Goal: Check status: Check status

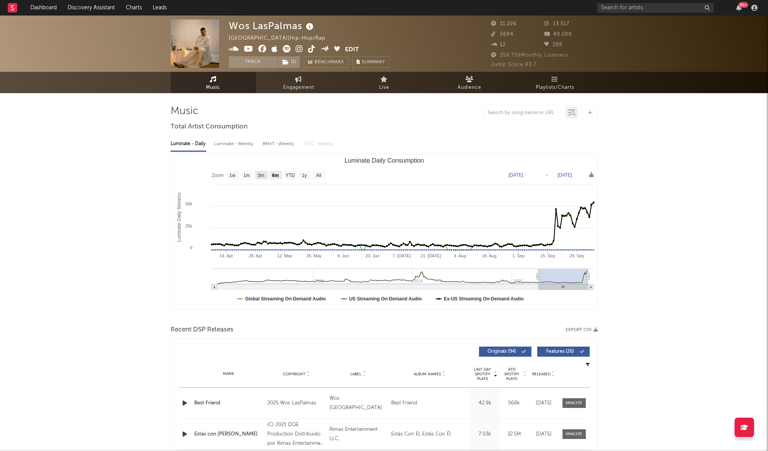
click at [261, 175] on text "3m" at bounding box center [261, 175] width 7 height 5
select select "3m"
type input "[DATE]"
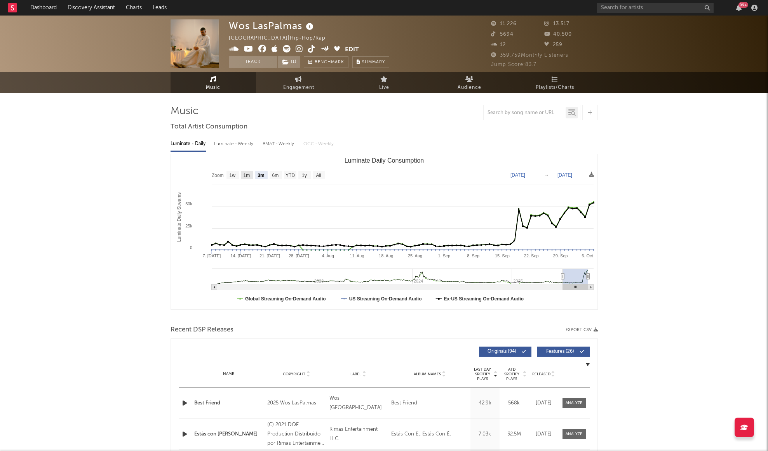
click at [249, 175] on text "1m" at bounding box center [246, 175] width 7 height 5
select select "1m"
type input "[DATE]"
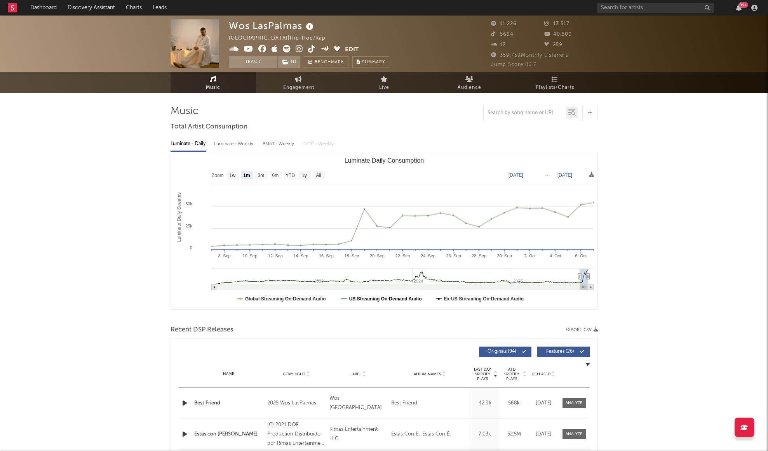
click at [416, 296] on text "US Streaming On-Demand Audio" at bounding box center [385, 298] width 73 height 5
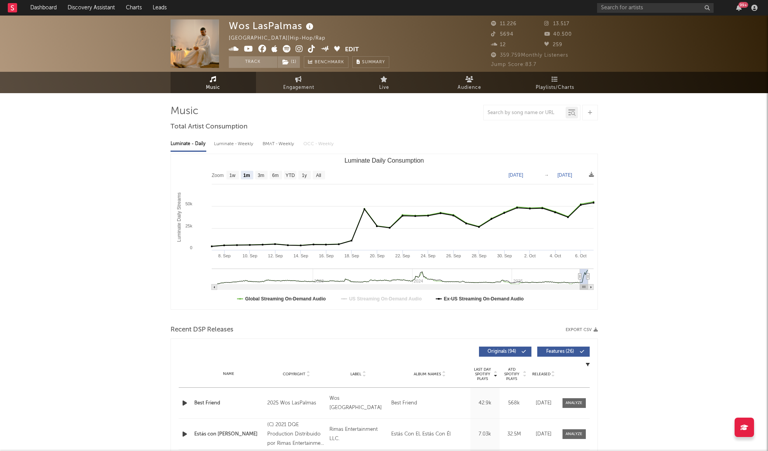
click at [505, 294] on rect "Luminate Daily Consumption" at bounding box center [384, 231] width 426 height 155
click at [505, 300] on text "Ex-US Streaming On-Demand Audio" at bounding box center [484, 298] width 80 height 5
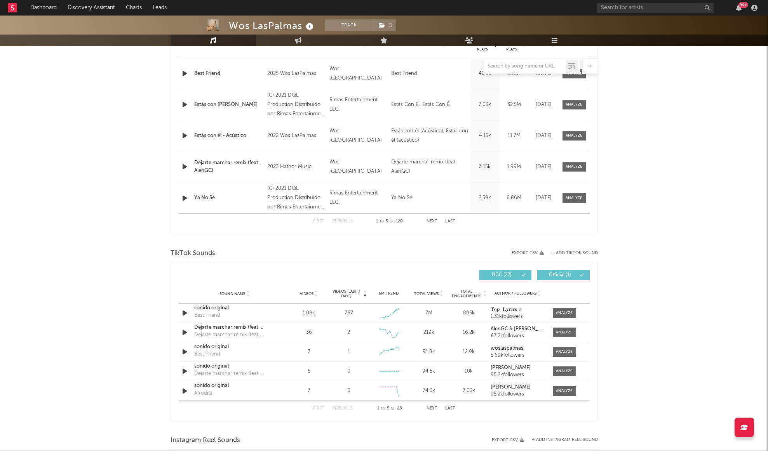
scroll to position [372, 0]
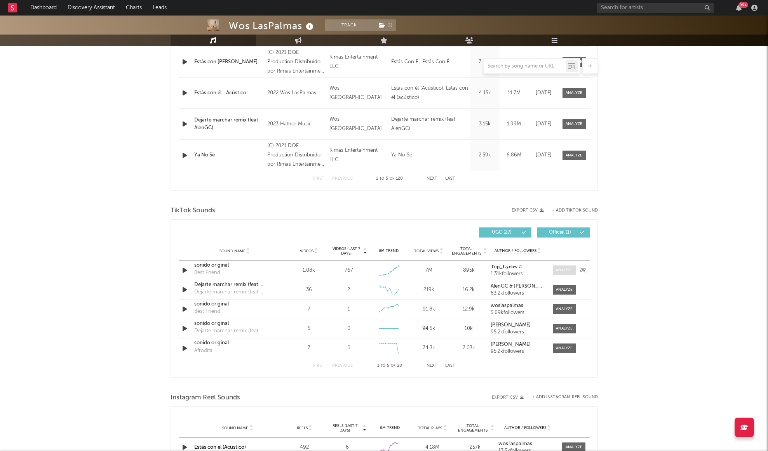
click at [562, 269] on div at bounding box center [564, 271] width 17 height 6
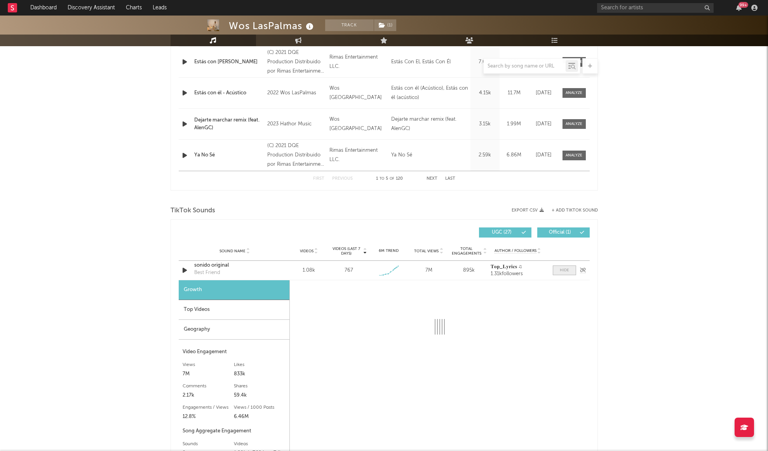
select select "1w"
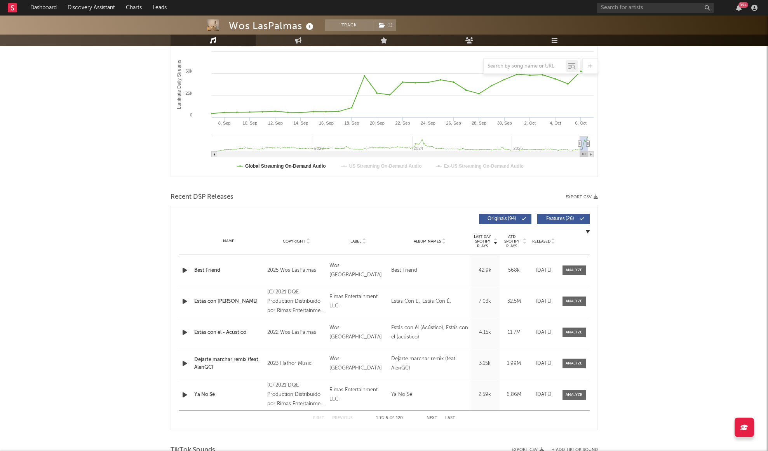
scroll to position [0, 0]
